Goal: Task Accomplishment & Management: Complete application form

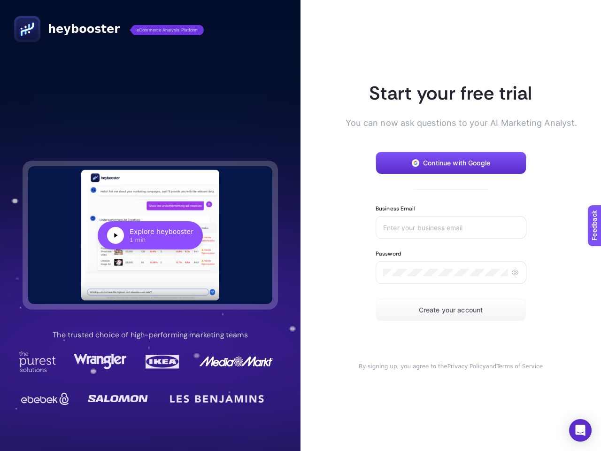
click at [300, 225] on article "Start your free trial You can now ask questions to your AI Marketing Analyst. C…" at bounding box center [450, 225] width 300 height 451
click at [150, 235] on div "Explore heybooster" at bounding box center [162, 231] width 64 height 9
click at [451, 163] on span "Continue with Google" at bounding box center [456, 163] width 67 height 8
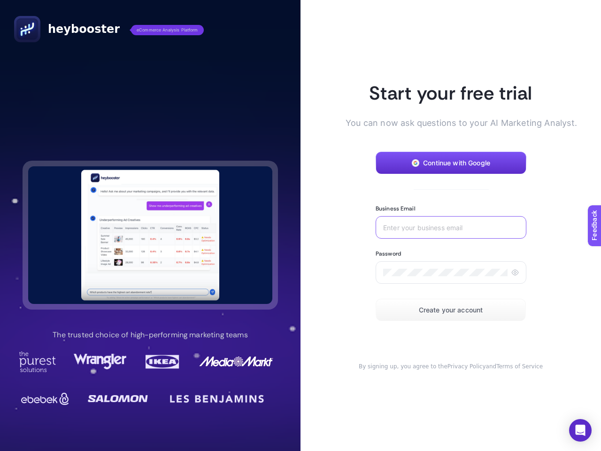
click at [451, 227] on input "Business Email" at bounding box center [451, 227] width 136 height 8
click at [515, 272] on icon at bounding box center [515, 273] width 8 height 8
click at [451, 310] on span "Create your account" at bounding box center [451, 310] width 64 height 8
click at [580, 430] on icon "Open Intercom Messenger" at bounding box center [581, 429] width 10 height 11
